Goal: Information Seeking & Learning: Learn about a topic

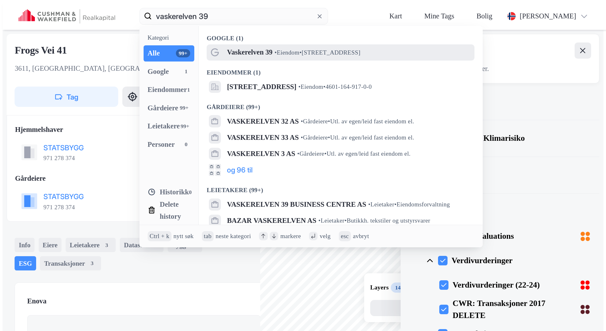
type input "vaskerelven 39"
click at [227, 46] on div "Vaskerelven 39 • Eiendom • [STREET_ADDRESS]" at bounding box center [349, 52] width 245 height 12
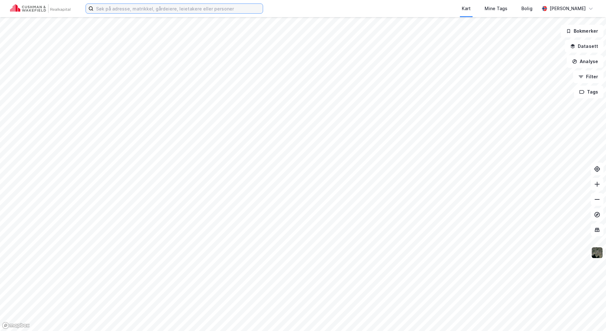
click at [195, 5] on input at bounding box center [177, 9] width 169 height 10
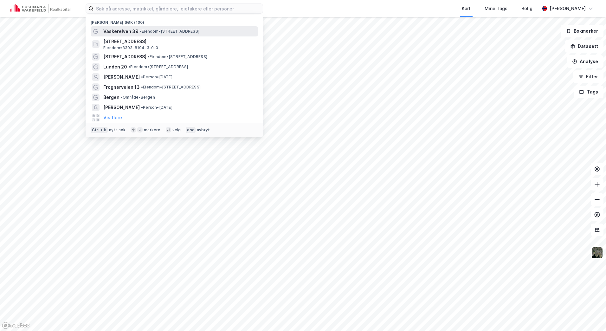
click at [159, 28] on div "Vaskerelven 39 • Eiendom • [STREET_ADDRESS]" at bounding box center [179, 32] width 153 height 8
